Goal: Task Accomplishment & Management: Complete application form

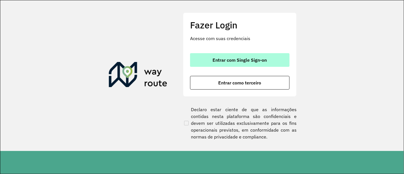
click at [239, 59] on span "Entrar com Single Sign-on" at bounding box center [240, 60] width 54 height 5
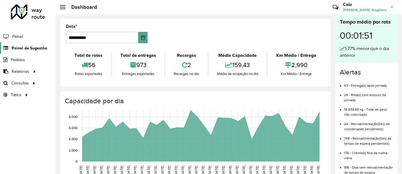
click at [36, 51] on span "Painel de Sugestão" at bounding box center [30, 48] width 36 height 6
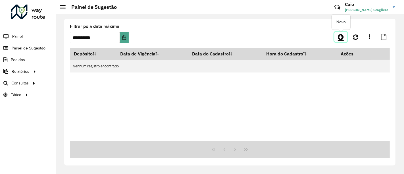
click at [343, 38] on icon at bounding box center [341, 37] width 6 height 7
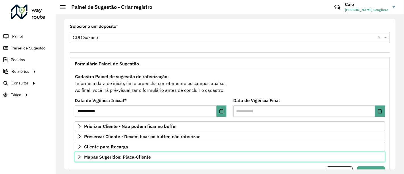
click at [114, 152] on link "Mapas Sugeridos: Placa-Cliente" at bounding box center [230, 157] width 310 height 10
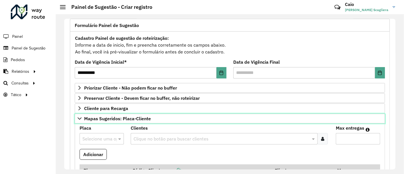
scroll to position [49, 0]
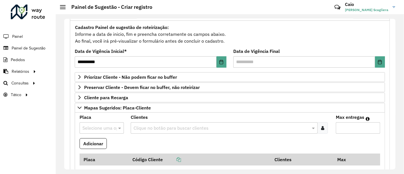
click at [95, 126] on input "text" at bounding box center [95, 128] width 27 height 7
type input "***"
click at [101, 113] on div "DEL2C43" at bounding box center [102, 113] width 44 height 10
click at [154, 125] on input "text" at bounding box center [221, 128] width 178 height 7
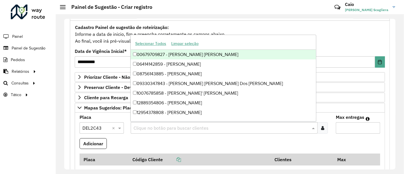
click at [143, 127] on input "text" at bounding box center [221, 128] width 178 height 7
paste input "*****"
type input "*****"
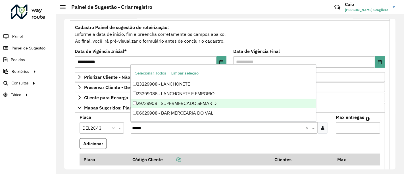
drag, startPoint x: 173, startPoint y: 102, endPoint x: 166, endPoint y: 105, distance: 7.9
click at [166, 105] on div "29729908 - SUPERMERCADO SEMAR D" at bounding box center [223, 104] width 185 height 10
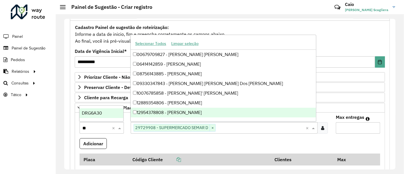
type input "***"
click at [111, 113] on div "DRG6A30" at bounding box center [102, 113] width 44 height 10
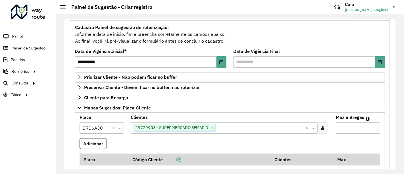
click at [339, 127] on input "Max entregas" at bounding box center [358, 127] width 44 height 11
type input "*"
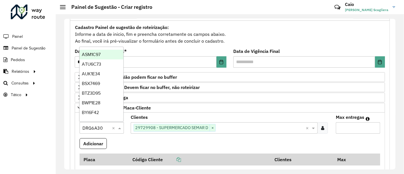
drag, startPoint x: 105, startPoint y: 130, endPoint x: 102, endPoint y: 128, distance: 4.1
click at [102, 128] on input "text" at bounding box center [95, 128] width 27 height 7
click at [101, 138] on button "Adicionar" at bounding box center [93, 143] width 27 height 11
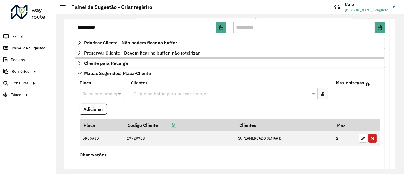
scroll to position [84, 0]
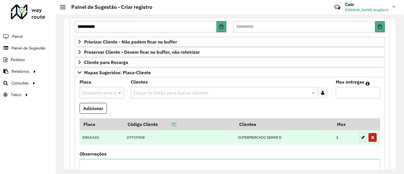
click at [365, 137] on button "button" at bounding box center [363, 137] width 9 height 9
type input "*"
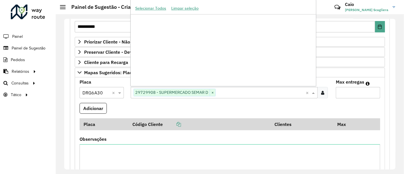
scroll to position [240721, 0]
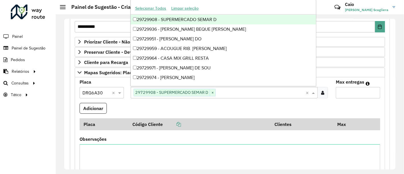
drag, startPoint x: 233, startPoint y: 92, endPoint x: 225, endPoint y: 94, distance: 8.3
click at [225, 94] on input "text" at bounding box center [261, 93] width 90 height 7
paste input "*****"
type input "*****"
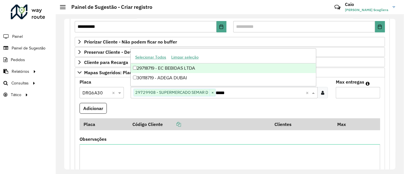
scroll to position [0, 0]
click at [210, 70] on div "29718719 - EC BEBIDAS LTDA" at bounding box center [223, 68] width 185 height 10
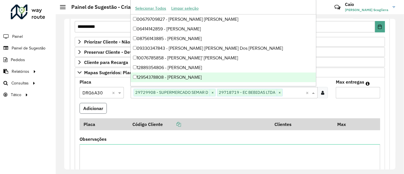
click at [100, 103] on button "Adicionar" at bounding box center [93, 108] width 27 height 11
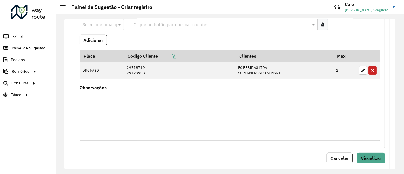
scroll to position [153, 0]
click at [386, 159] on div "**********" at bounding box center [230, 44] width 320 height 254
click at [378, 156] on span "Visualizar" at bounding box center [371, 158] width 20 height 6
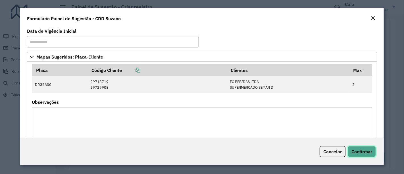
click at [357, 151] on span "Confirmar" at bounding box center [362, 152] width 21 height 6
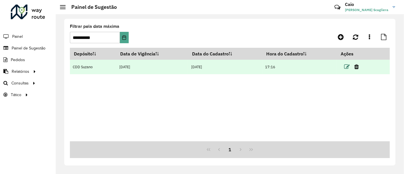
click at [347, 66] on icon at bounding box center [347, 67] width 6 height 6
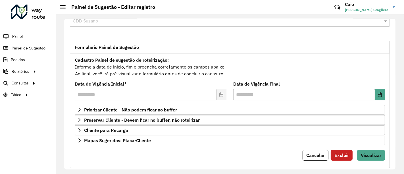
scroll to position [26, 0]
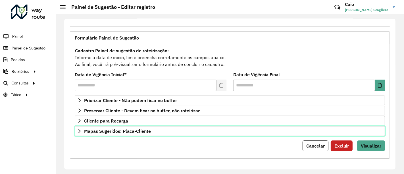
drag, startPoint x: 346, startPoint y: 127, endPoint x: 176, endPoint y: 127, distance: 170.3
click at [176, 127] on link "Mapas Sugeridos: Placa-Cliente" at bounding box center [230, 131] width 310 height 10
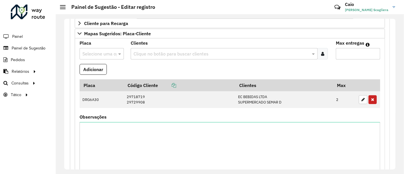
scroll to position [165, 0]
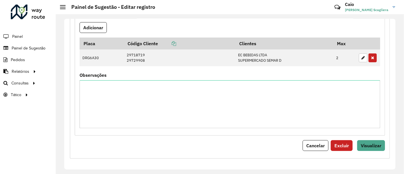
click at [377, 151] on div "**********" at bounding box center [230, 32] width 320 height 254
click at [377, 147] on button "Visualizar" at bounding box center [371, 145] width 28 height 11
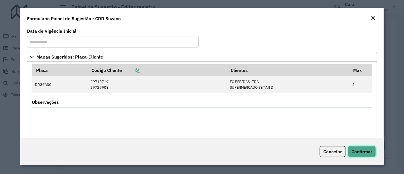
click at [372, 152] on span "Confirmar" at bounding box center [362, 152] width 21 height 6
